Goal: Task Accomplishment & Management: Manage account settings

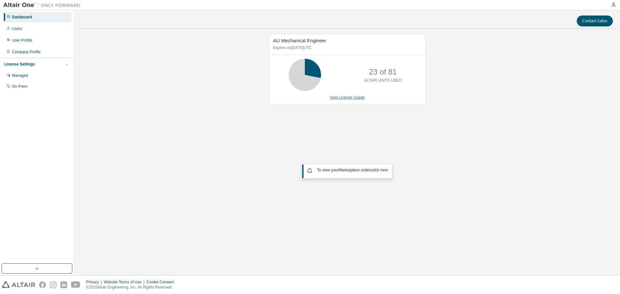
click at [344, 98] on link "View License Usage" at bounding box center [347, 97] width 35 height 5
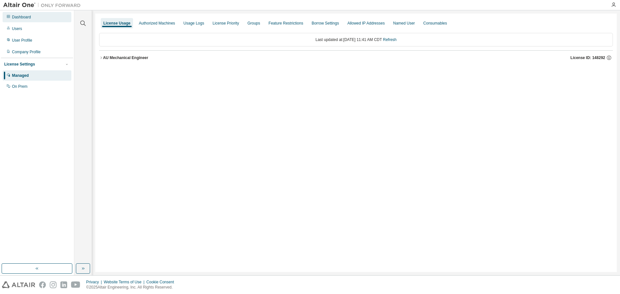
click at [18, 20] on div "Dashboard" at bounding box center [37, 17] width 69 height 10
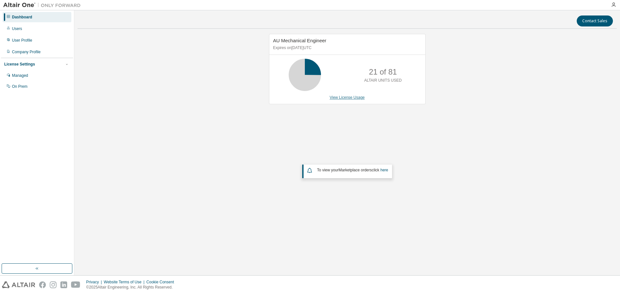
click at [353, 97] on link "View License Usage" at bounding box center [347, 97] width 35 height 5
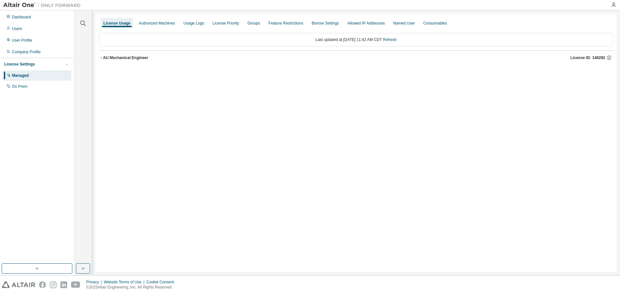
click at [140, 58] on div "AU Mechanical Engineer" at bounding box center [125, 57] width 45 height 5
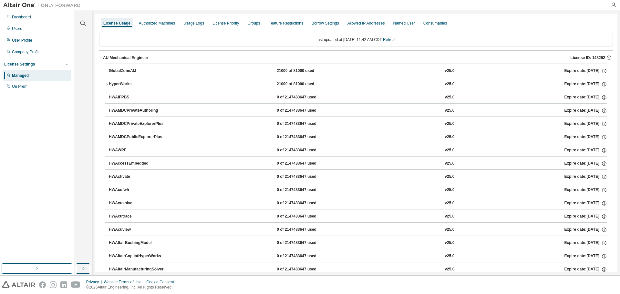
click at [127, 72] on div "GlobalZoneAM" at bounding box center [138, 71] width 58 height 6
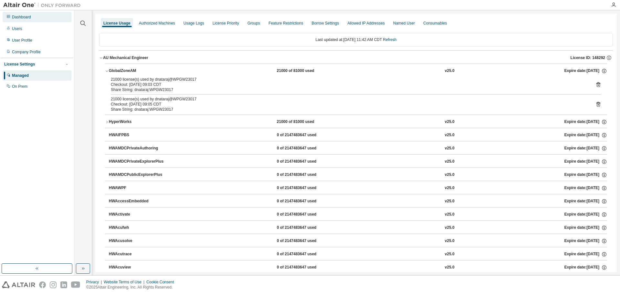
click at [17, 14] on div "Dashboard" at bounding box center [37, 17] width 69 height 10
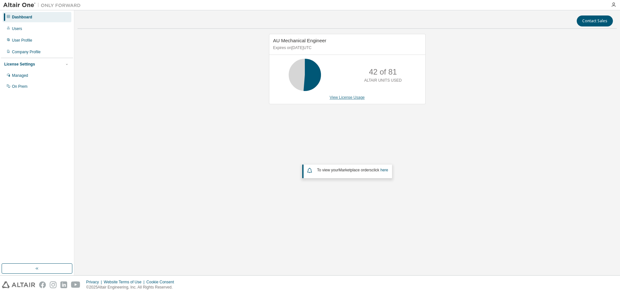
click at [358, 95] on link "View License Usage" at bounding box center [347, 97] width 35 height 5
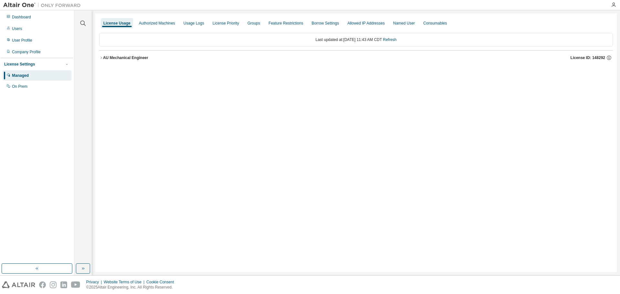
click at [121, 58] on div "AU Mechanical Engineer" at bounding box center [125, 57] width 45 height 5
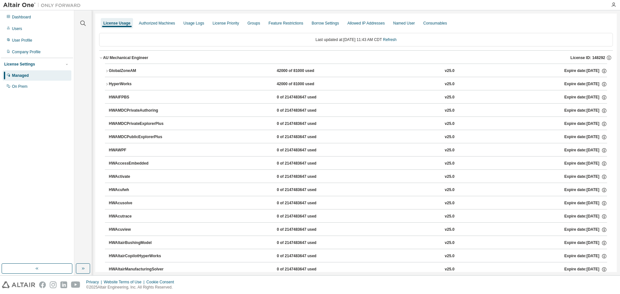
click at [123, 72] on div "GlobalZoneAM" at bounding box center [138, 71] width 58 height 6
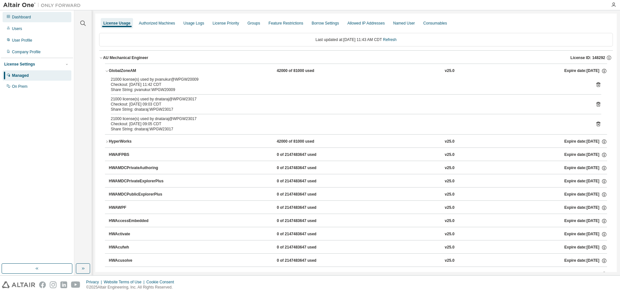
click at [35, 18] on div "Dashboard" at bounding box center [37, 17] width 69 height 10
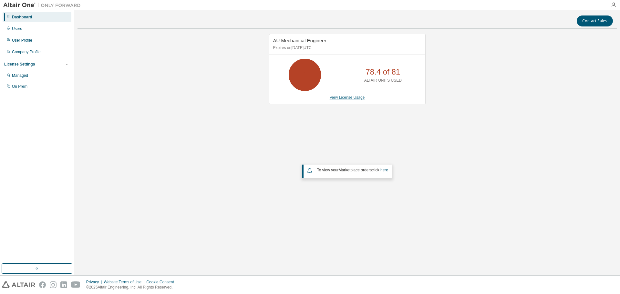
click at [337, 97] on link "View License Usage" at bounding box center [347, 97] width 35 height 5
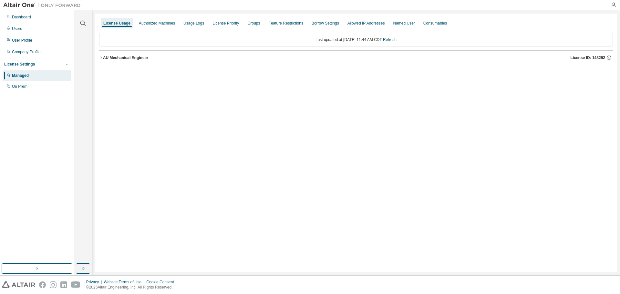
click at [122, 60] on div "AU Mechanical Engineer" at bounding box center [125, 57] width 45 height 5
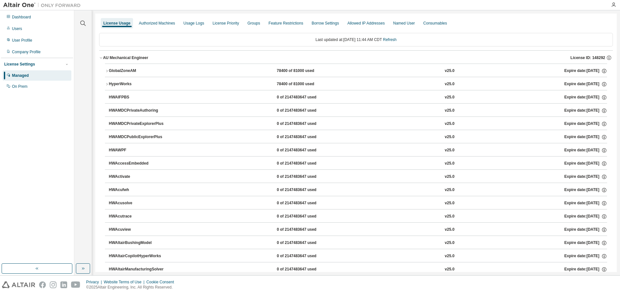
click at [124, 67] on button "GlobalZoneAM 78400 of 81000 used v25.0 Expire date: 2025-09-30" at bounding box center [356, 71] width 502 height 14
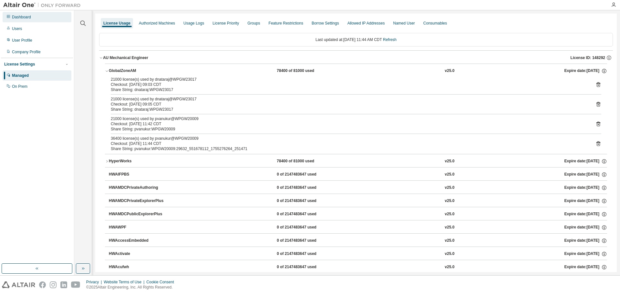
click at [31, 16] on div "Dashboard" at bounding box center [37, 17] width 69 height 10
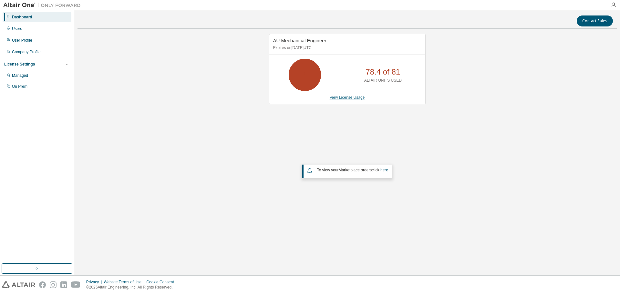
click at [350, 96] on link "View License Usage" at bounding box center [347, 97] width 35 height 5
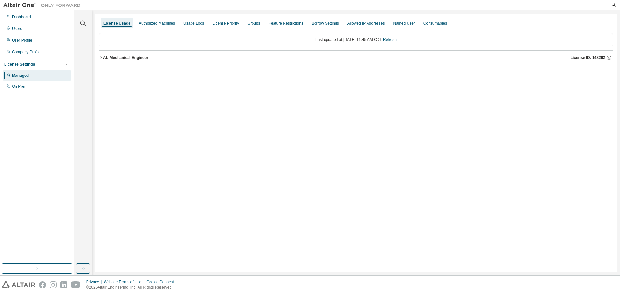
click at [126, 56] on div "AU Mechanical Engineer" at bounding box center [125, 57] width 45 height 5
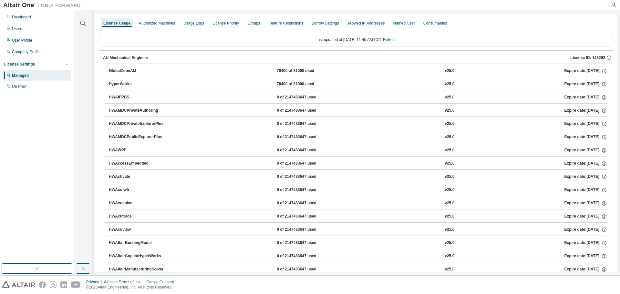
click at [121, 70] on div "GlobalZoneAM" at bounding box center [138, 71] width 58 height 6
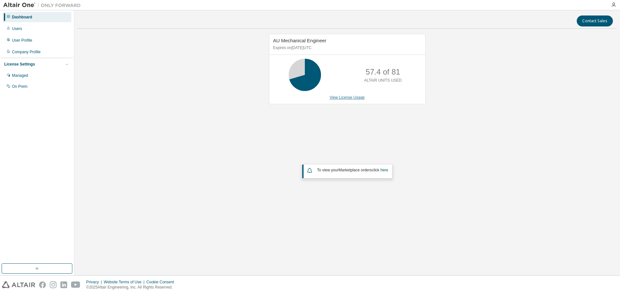
click at [343, 100] on link "View License Usage" at bounding box center [347, 97] width 35 height 5
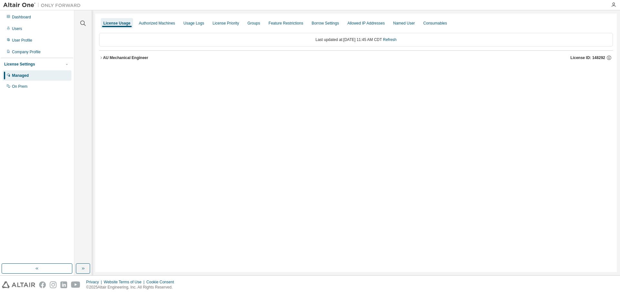
click at [123, 58] on div "AU Mechanical Engineer" at bounding box center [125, 57] width 45 height 5
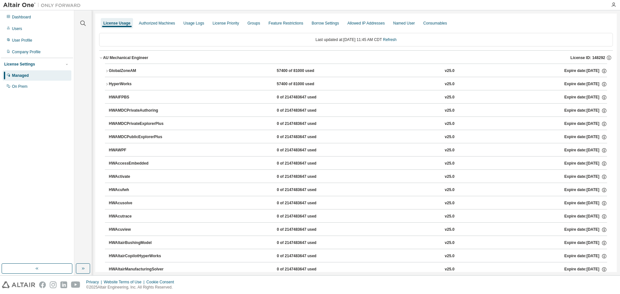
click at [121, 67] on button "GlobalZoneAM 57400 of 81000 used v25.0 Expire date: 2025-09-30" at bounding box center [356, 71] width 502 height 14
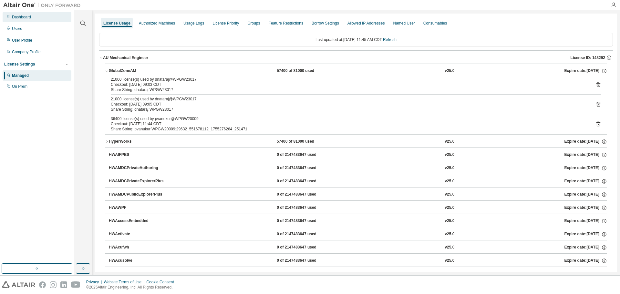
click at [29, 18] on div "Dashboard" at bounding box center [21, 17] width 19 height 5
